Goal: Check status: Check status

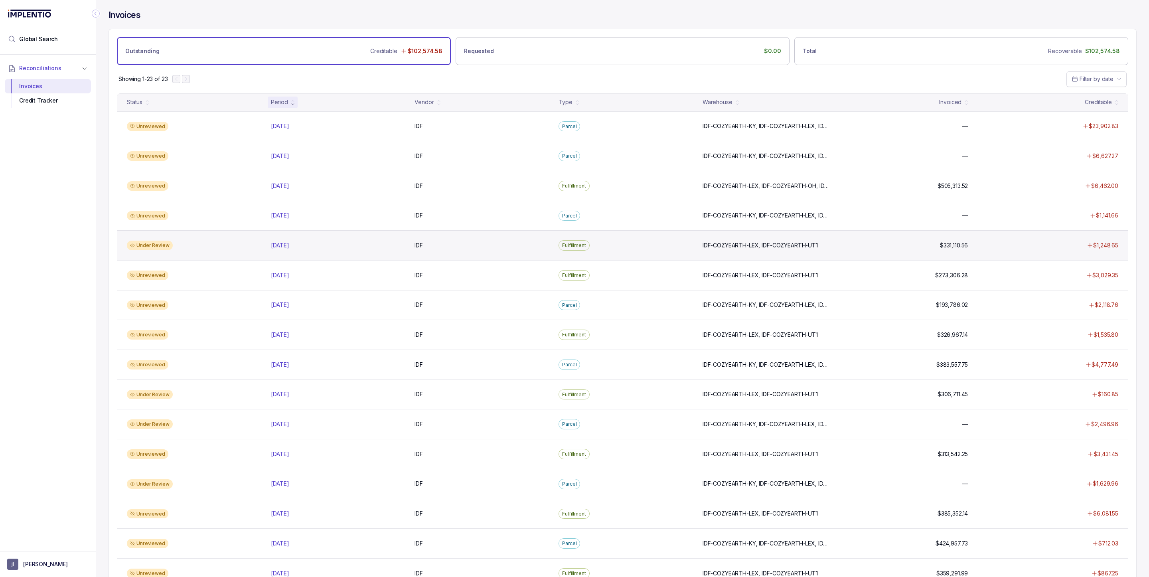
click at [217, 251] on div "Under Review [DATE] [DATE] IDF IDF Fulfillment IDF-COZYEARTH-LEX, IDF-COZYEARTH…" at bounding box center [622, 245] width 1010 height 30
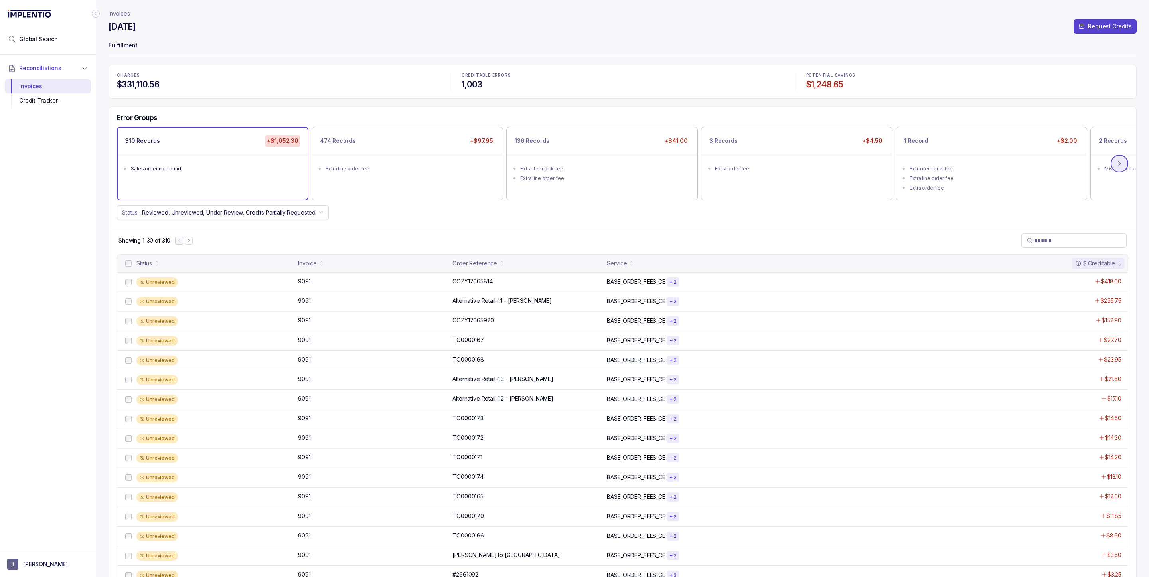
click at [1123, 162] on icon at bounding box center [1119, 164] width 8 height 8
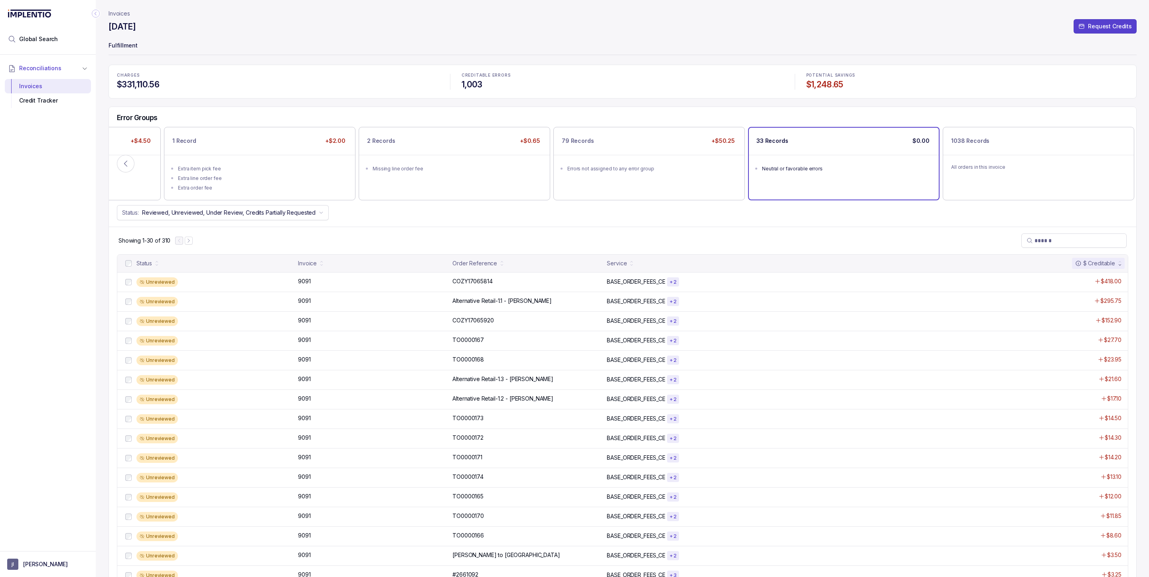
click at [788, 166] on div "Neutral or favorable errors" at bounding box center [846, 169] width 168 height 8
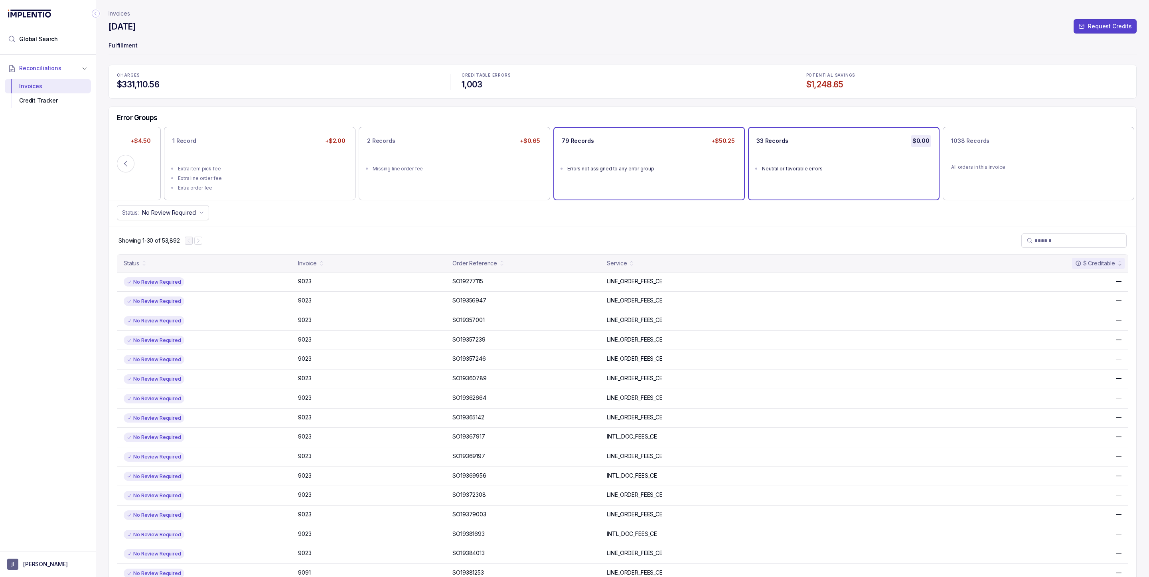
click at [627, 169] on div "Errors not assigned to any error group" at bounding box center [651, 169] width 168 height 8
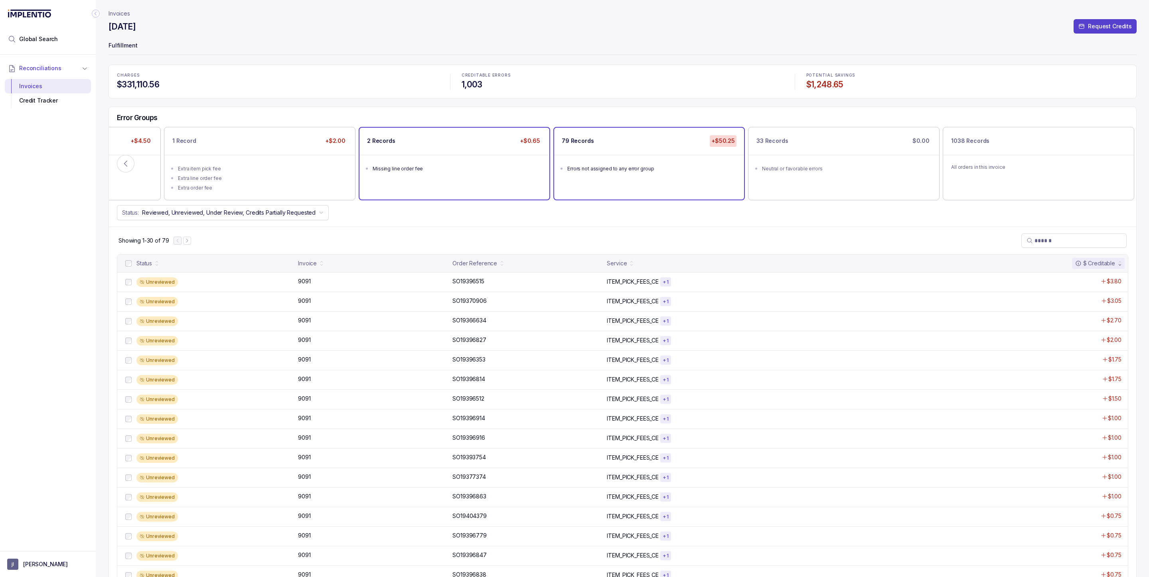
click at [461, 168] on div "Missing line order fee" at bounding box center [457, 169] width 168 height 8
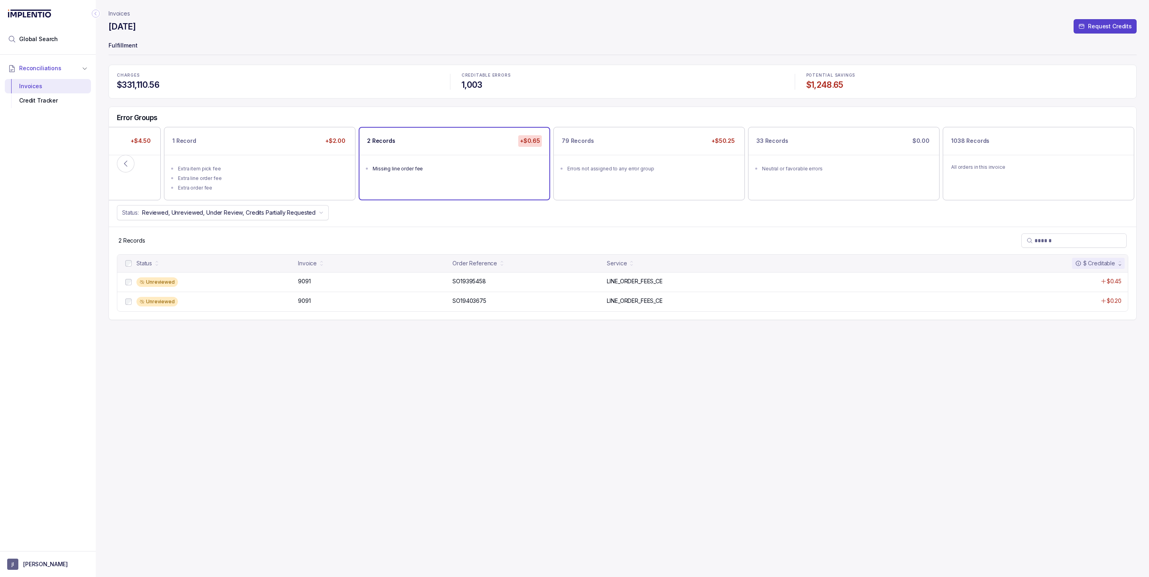
click at [113, 12] on p "Invoices" at bounding box center [119, 14] width 22 height 8
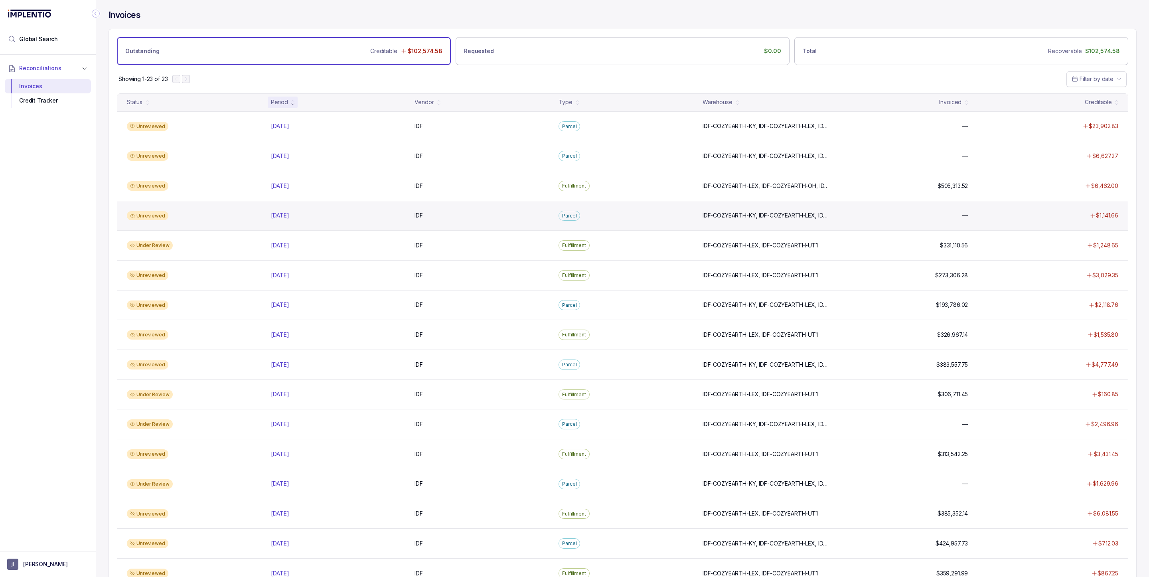
click at [209, 222] on div "Unreviewed [DATE] [DATE] IDF IDF Parcel IDF-COZYEARTH-[GEOGRAPHIC_DATA], IDF-CO…" at bounding box center [622, 216] width 1010 height 30
